Goal: Find contact information: Find contact information

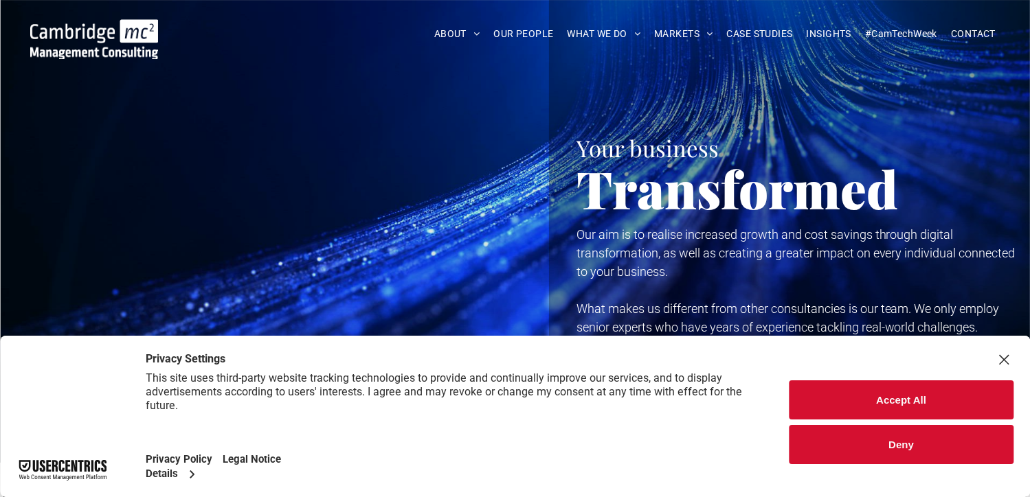
click at [934, 442] on button "Deny" at bounding box center [901, 444] width 225 height 39
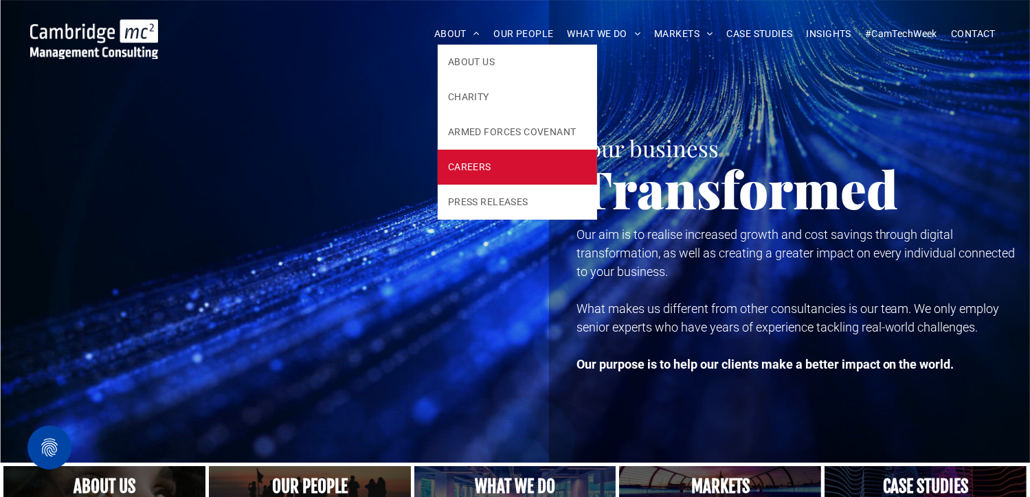
click at [486, 178] on link "CAREERS" at bounding box center [517, 167] width 159 height 35
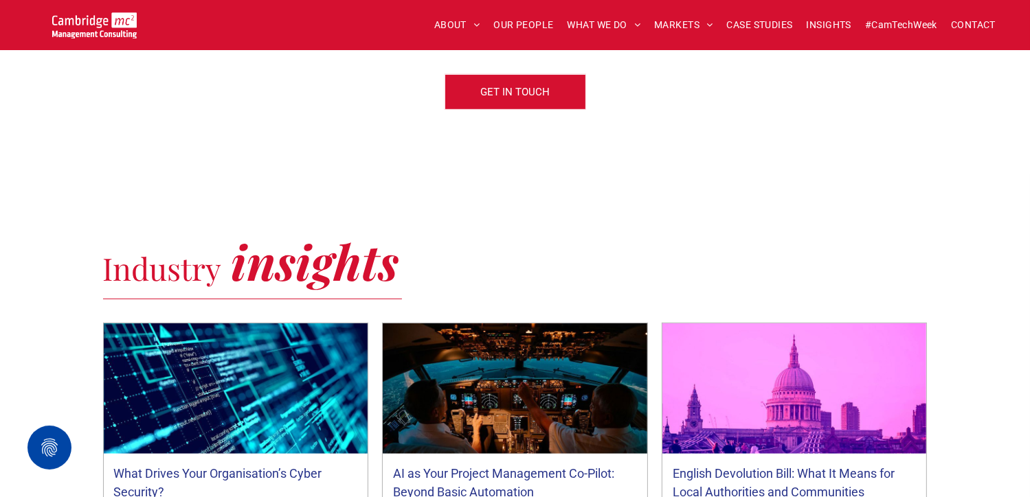
scroll to position [550, 0]
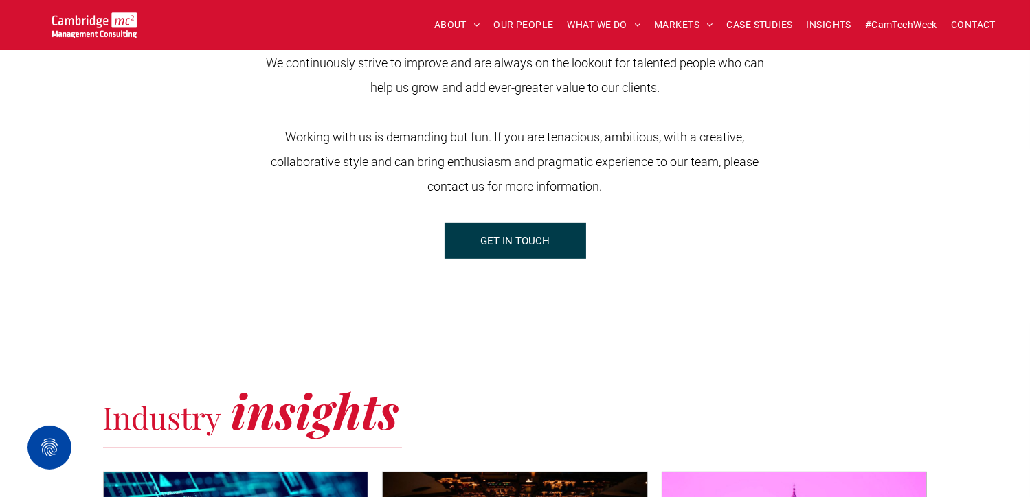
click at [496, 234] on span "GET IN TOUCH" at bounding box center [514, 241] width 69 height 34
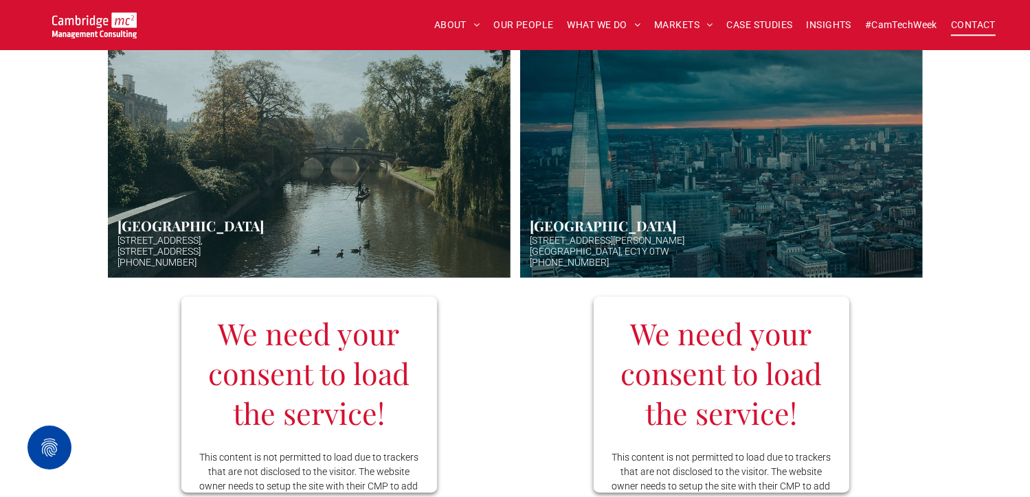
scroll to position [481, 0]
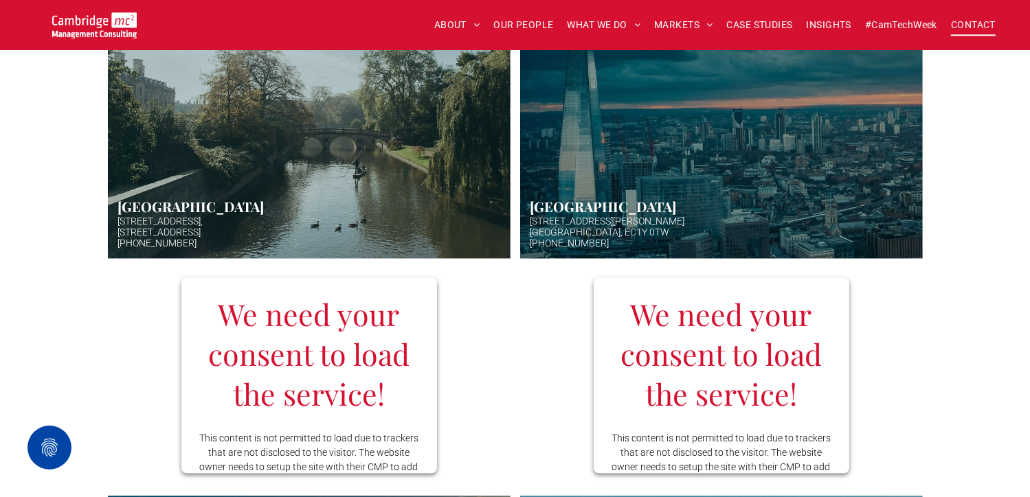
click at [737, 183] on link "Aerial photo of Tower Bridge, London. Thames snakes into distance. Hazy backgro…" at bounding box center [721, 121] width 427 height 291
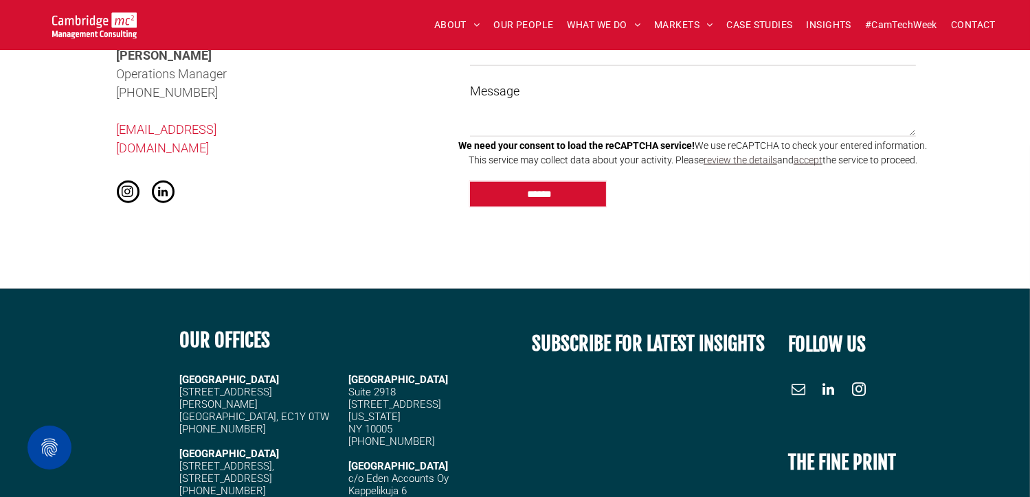
scroll to position [1443, 0]
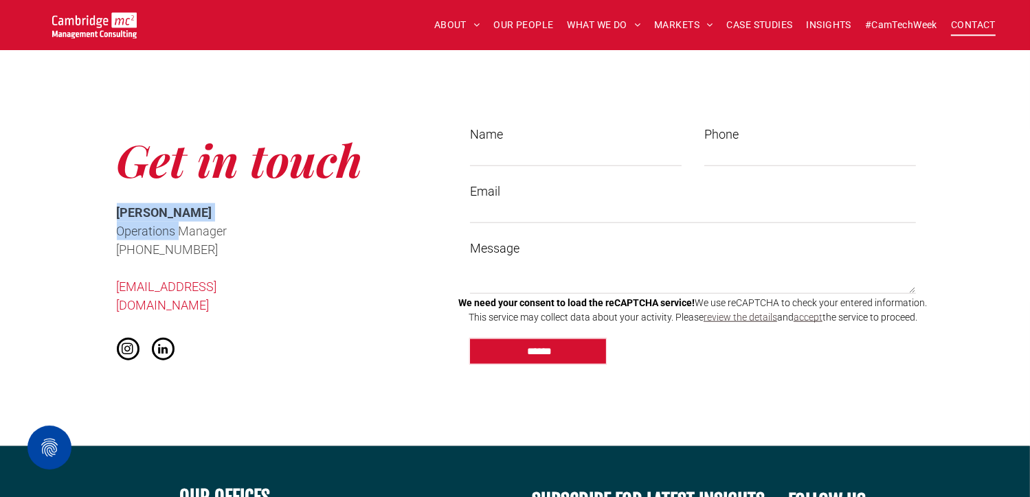
drag, startPoint x: 107, startPoint y: 212, endPoint x: 180, endPoint y: 223, distance: 73.7
click at [180, 223] on div "Get in touch [PERSON_NAME] Operations Manager ﻿ [PHONE_NUMBER] [EMAIL_ADDRESS][…" at bounding box center [275, 246] width 344 height 263
